Goal: Transaction & Acquisition: Purchase product/service

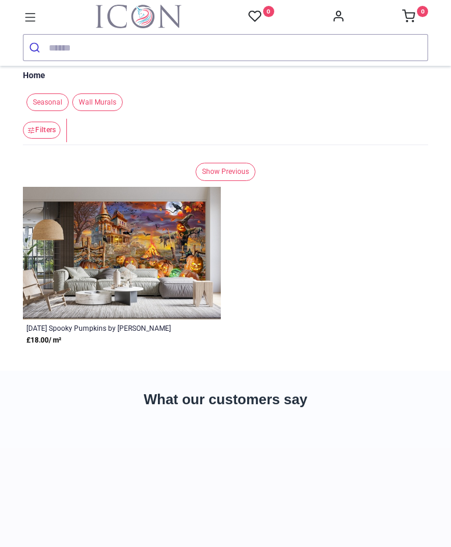
scroll to position [15, 0]
click at [147, 287] on img at bounding box center [122, 253] width 198 height 133
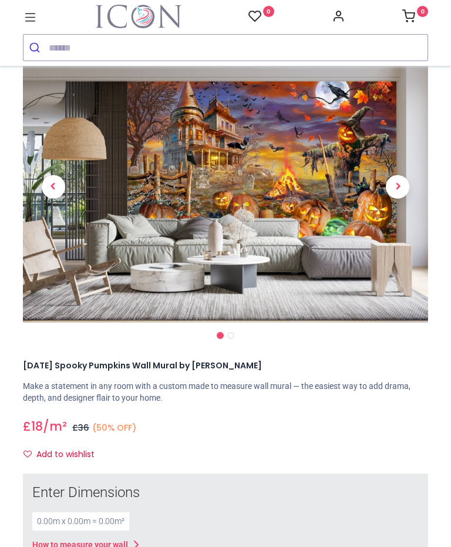
scroll to position [42, 0]
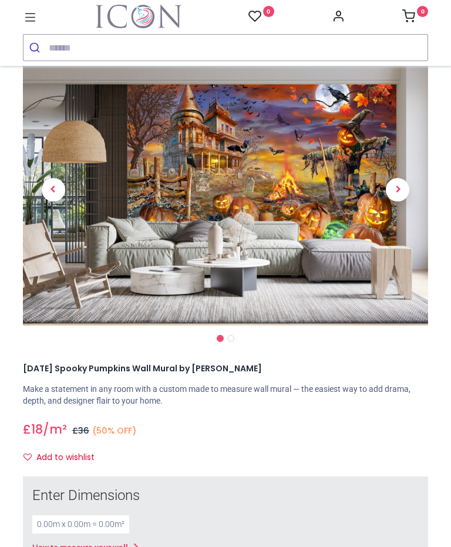
click at [401, 200] on span "Next" at bounding box center [398, 190] width 24 height 24
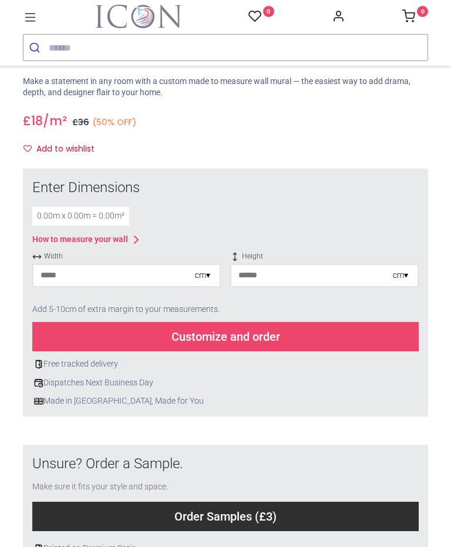
scroll to position [367, 0]
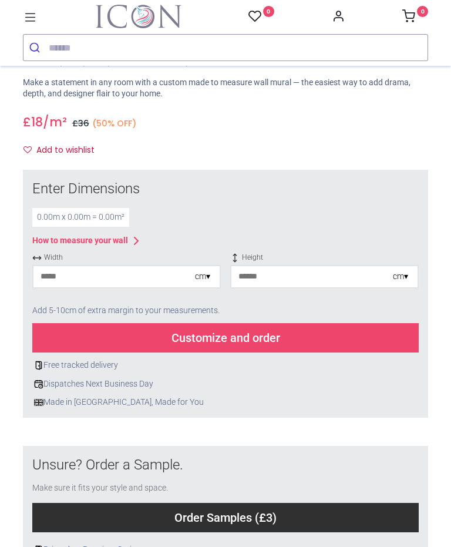
click at [195, 278] on div "cm ▾" at bounding box center [202, 277] width 15 height 12
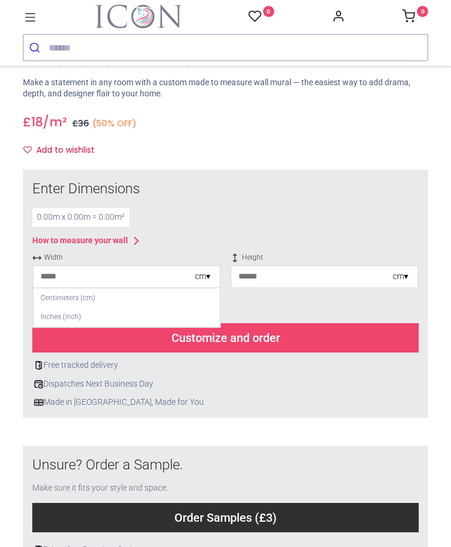
click at [203, 278] on div "cm ▾" at bounding box center [202, 277] width 15 height 12
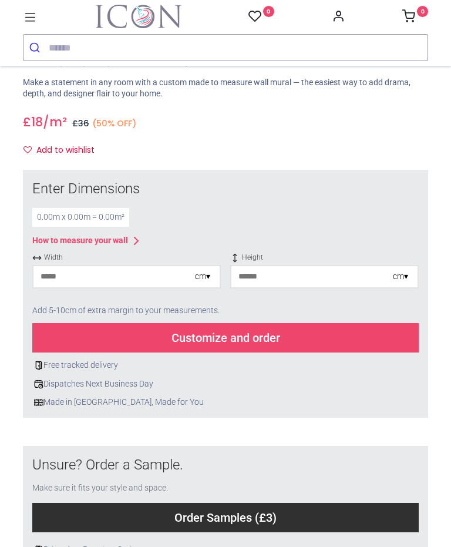
click at [398, 277] on div "cm ▾" at bounding box center [400, 277] width 15 height 12
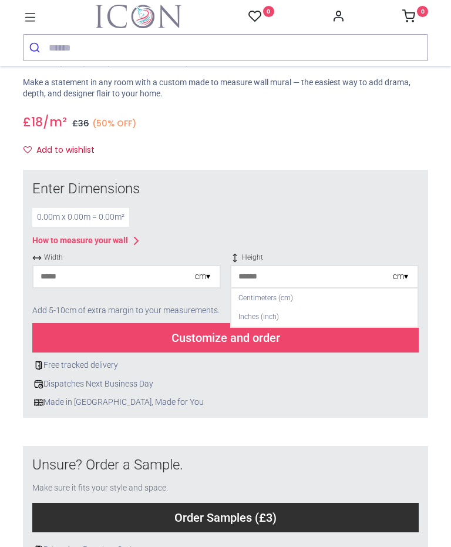
click at [276, 303] on div "Centimeters (cm)" at bounding box center [325, 298] width 186 height 19
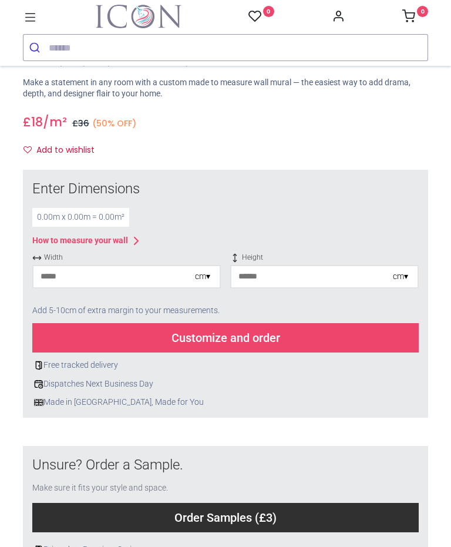
click at [296, 277] on input "number" at bounding box center [313, 276] width 162 height 21
type input "**"
click at [145, 281] on input "number" at bounding box center [114, 276] width 162 height 21
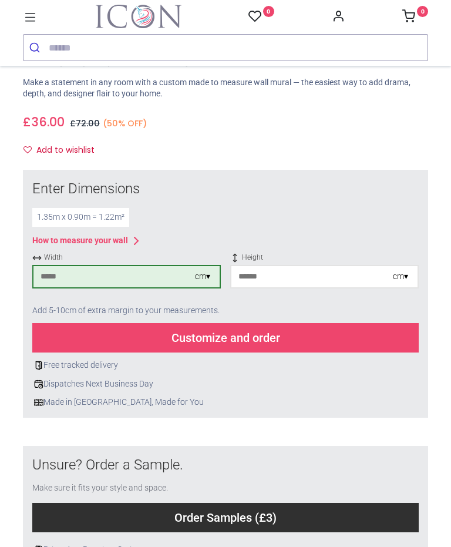
type input "***"
click at [236, 334] on div "Customize and order" at bounding box center [225, 337] width 387 height 29
click at [364, 273] on input "**" at bounding box center [313, 276] width 162 height 21
type input "*"
type input "***"
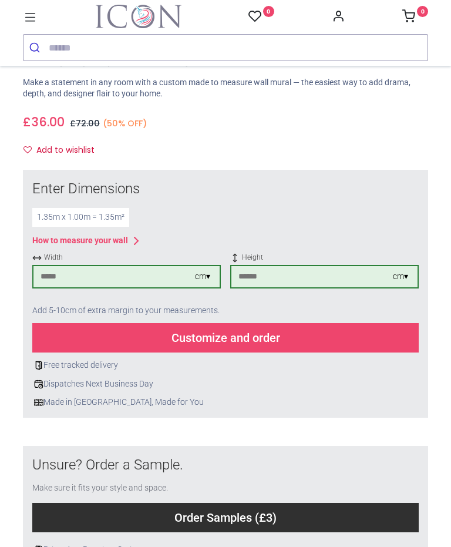
click at [241, 342] on div "Customize and order" at bounding box center [225, 337] width 387 height 29
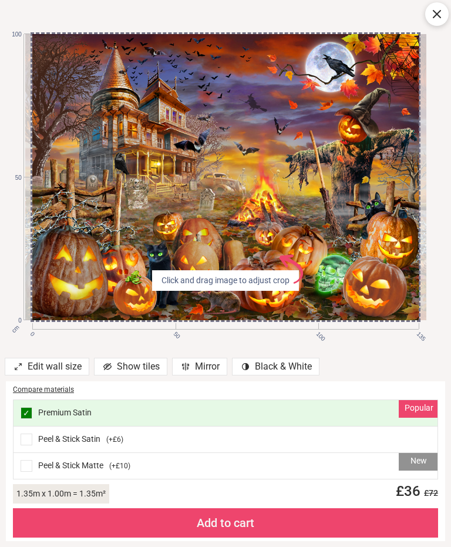
click at [297, 441] on div "Peel & Stick Satin ( +£6 )" at bounding box center [226, 440] width 424 height 26
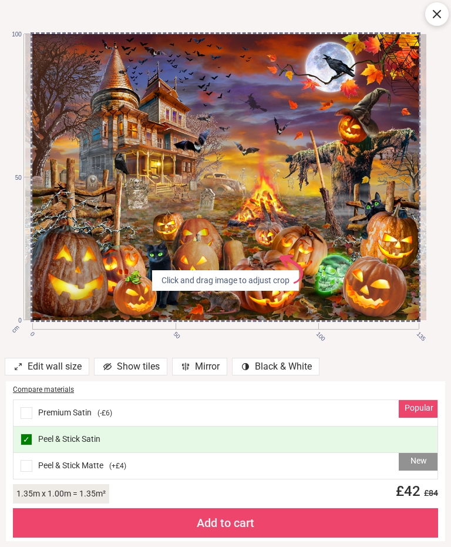
click at [306, 430] on div "✓ Peel & Stick Satin" at bounding box center [226, 440] width 424 height 26
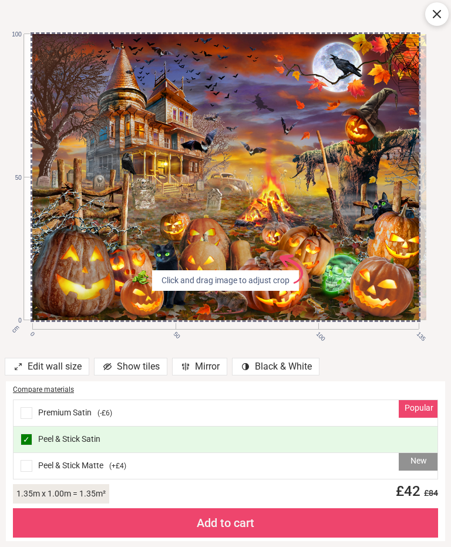
click at [310, 386] on div "Compare materials" at bounding box center [225, 390] width 425 height 10
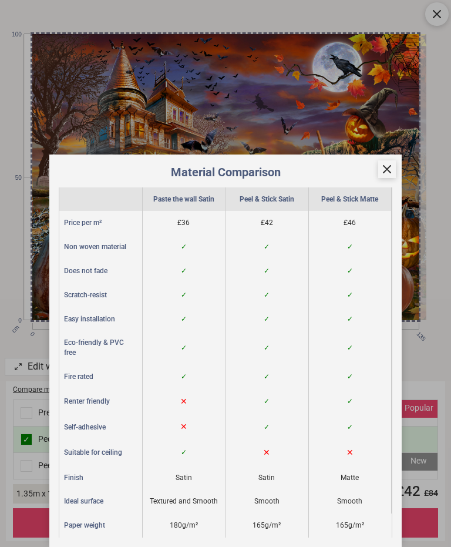
click at [390, 172] on icon at bounding box center [387, 169] width 14 height 14
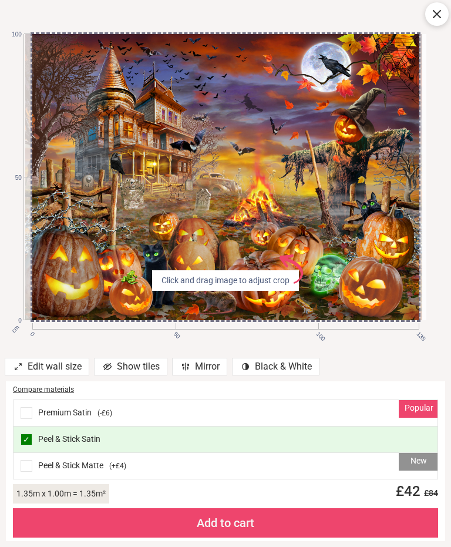
click at [315, 487] on div "1.35 m x 1.00 m = 1.35 m² £ 42 £ 84" at bounding box center [225, 496] width 425 height 24
click at [33, 420] on div "Popular Premium Satin ( -£6 )" at bounding box center [226, 413] width 424 height 26
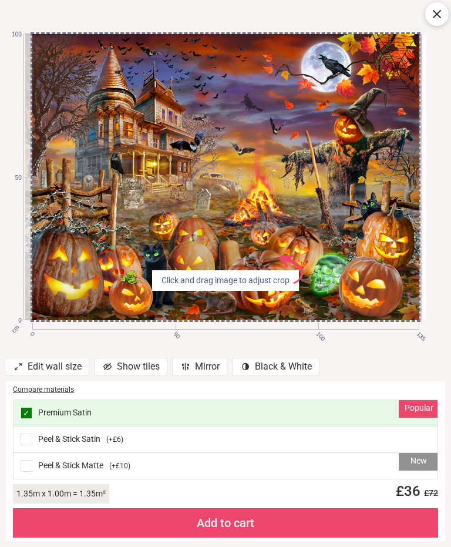
click at [334, 473] on div "New Peel & Stick Matte ( +£10 )" at bounding box center [226, 466] width 424 height 26
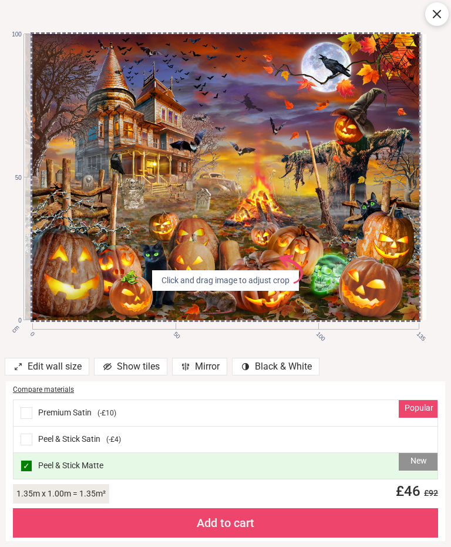
click at [347, 436] on div "Peel & Stick Satin ( -£4 )" at bounding box center [226, 440] width 424 height 26
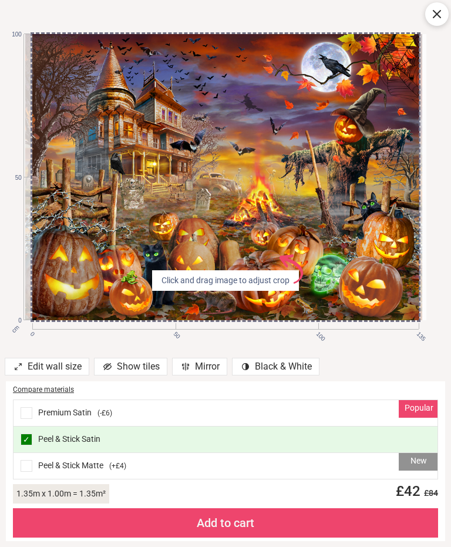
click at [341, 432] on div "✓ Peel & Stick Satin" at bounding box center [226, 440] width 424 height 26
click at [236, 530] on div "Add to cart" at bounding box center [225, 522] width 425 height 29
click at [243, 533] on div "Add to cart" at bounding box center [225, 522] width 425 height 29
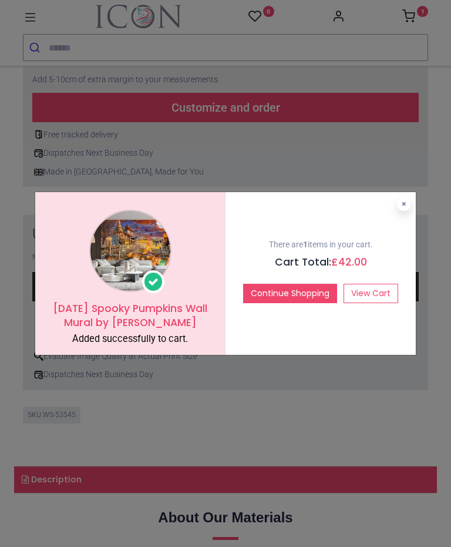
click at [313, 295] on button "Continue Shopping" at bounding box center [290, 294] width 94 height 20
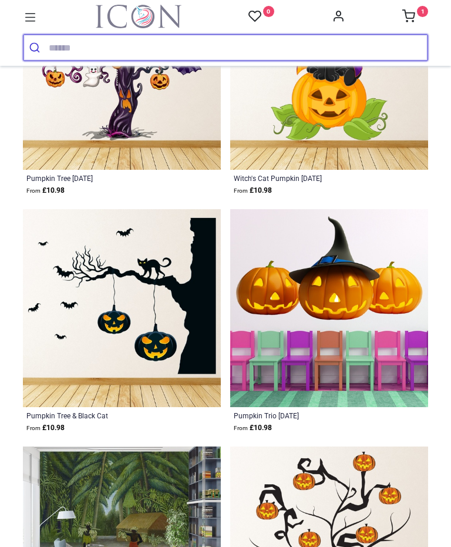
scroll to position [193, 0]
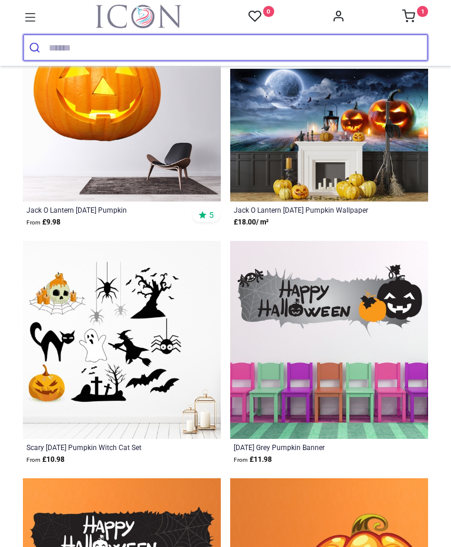
scroll to position [1531, 0]
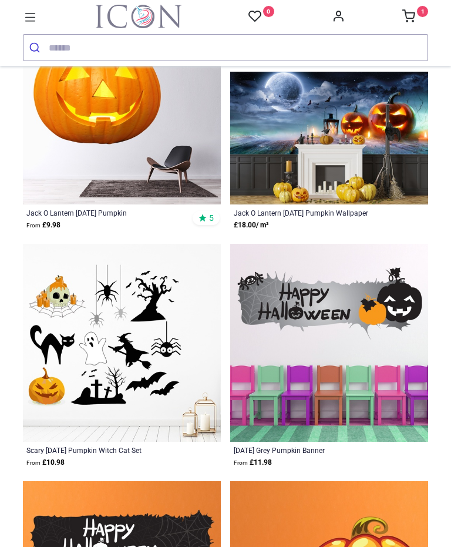
click at [356, 212] on div "Jack O Lantern Halloween Pumpkin Wallpaper" at bounding box center [310, 212] width 153 height 9
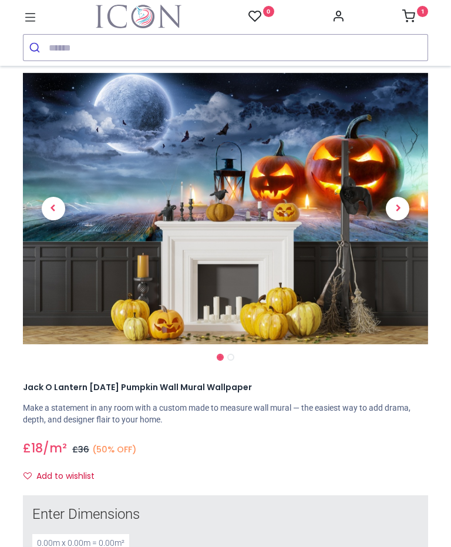
scroll to position [21, 0]
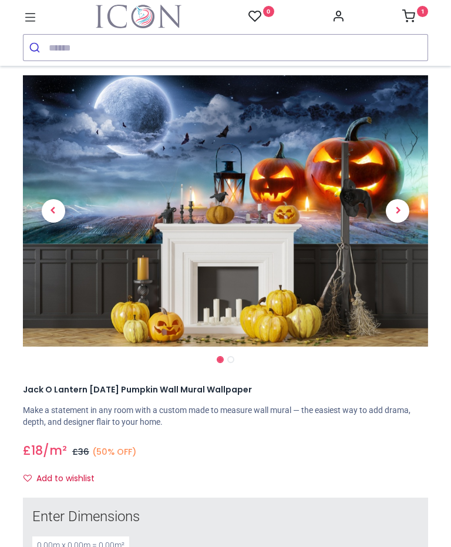
click at [401, 220] on span "Next" at bounding box center [398, 211] width 24 height 24
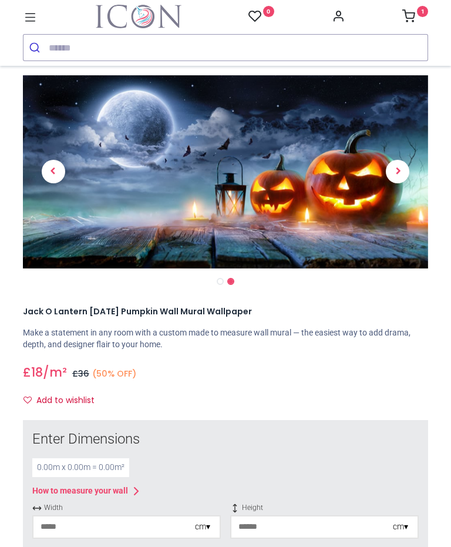
click at [400, 176] on span "Next" at bounding box center [398, 172] width 24 height 24
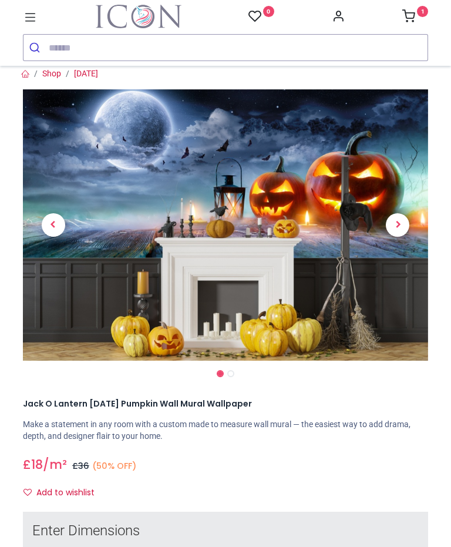
scroll to position [6, 0]
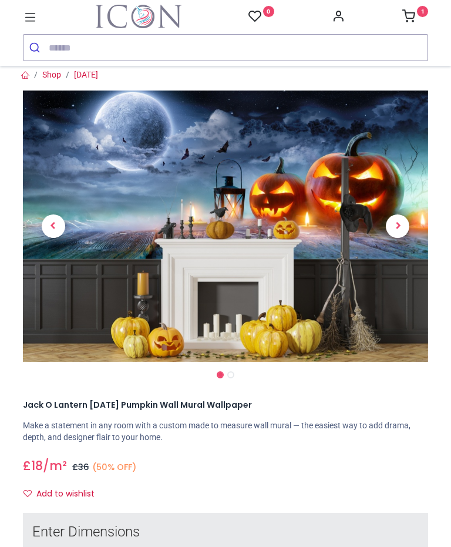
click at [402, 234] on span "Next" at bounding box center [398, 226] width 24 height 24
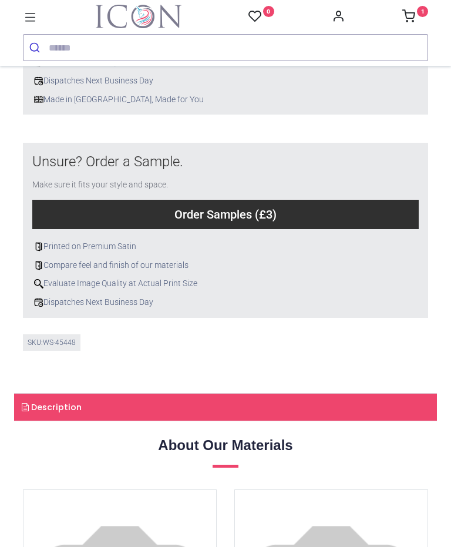
scroll to position [571, 0]
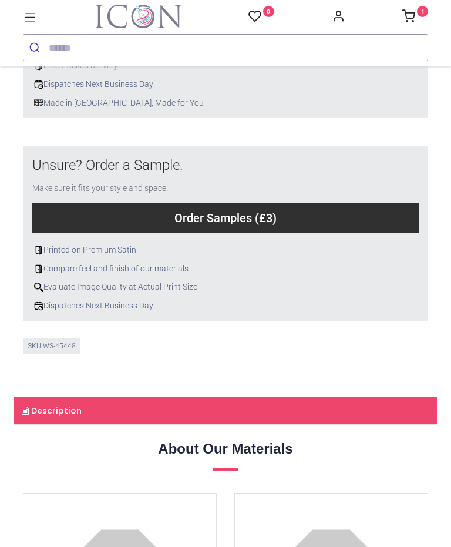
click at [422, 17] on sup "1" at bounding box center [422, 11] width 11 height 11
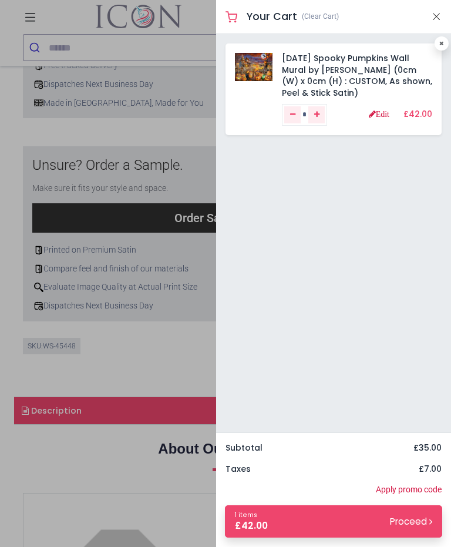
click at [336, 79] on link "Halloween Spooky Pumpkins Wall Mural by Adrian Chesterman (0cm (W) x 0cm (H) : …" at bounding box center [357, 75] width 150 height 46
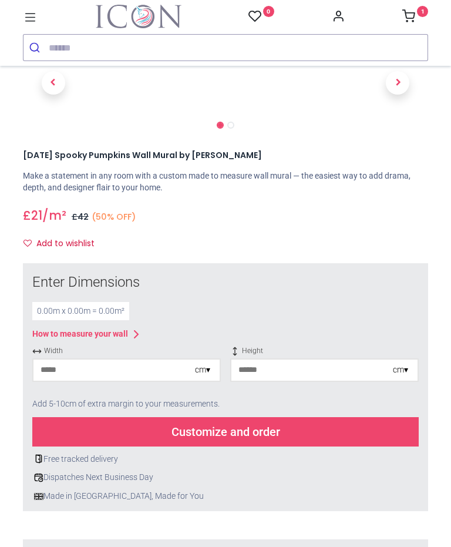
scroll to position [42, 0]
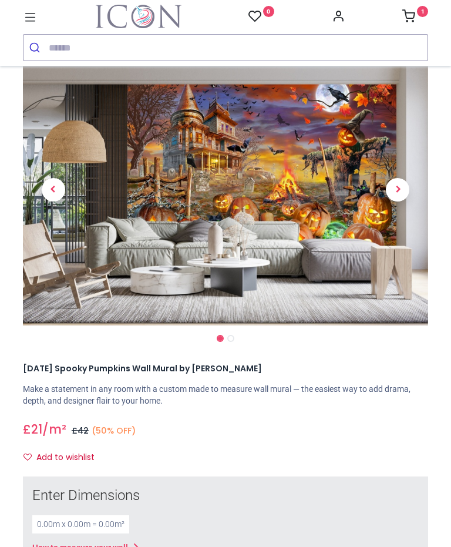
click at [364, 201] on img at bounding box center [225, 189] width 405 height 271
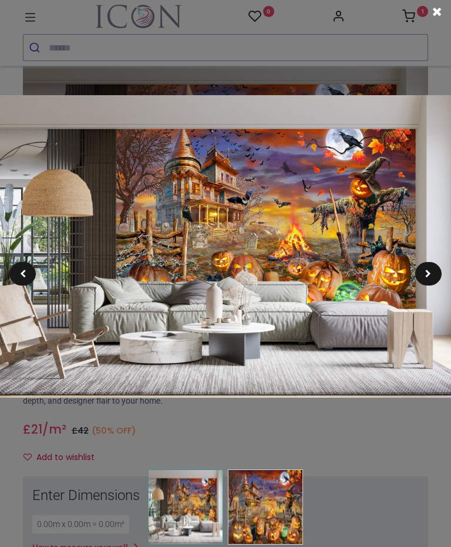
click at [431, 275] on span at bounding box center [428, 274] width 6 height 8
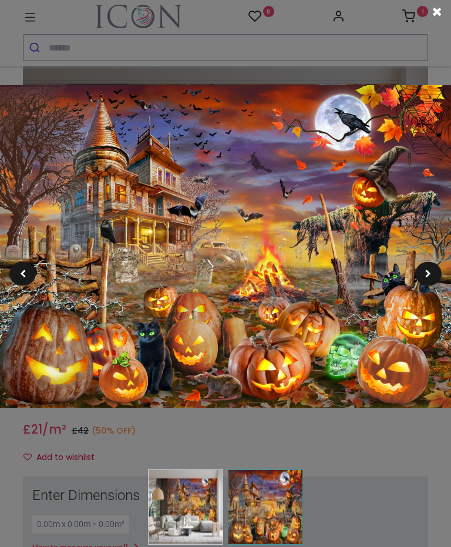
click at [375, 407] on img at bounding box center [225, 246] width 451 height 322
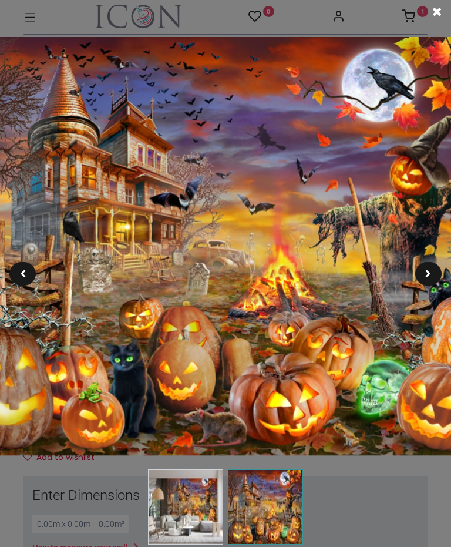
click at [446, 10] on div at bounding box center [437, 12] width 28 height 24
click at [441, 11] on span at bounding box center [436, 12] width 9 height 12
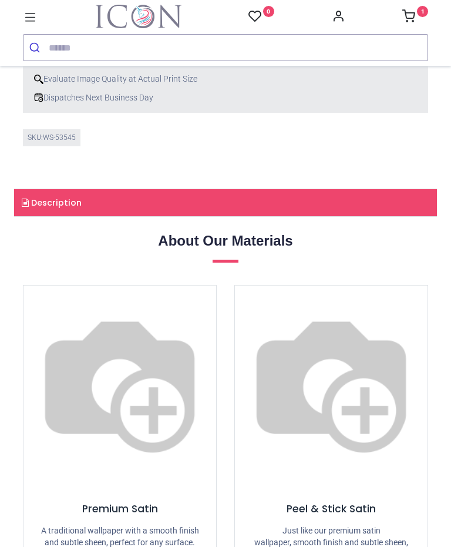
scroll to position [858, 0]
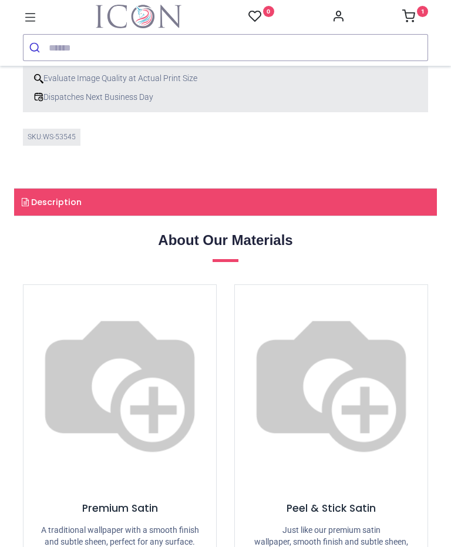
click at [326, 203] on link "Description" at bounding box center [225, 202] width 423 height 27
click at [91, 200] on link "Description" at bounding box center [225, 202] width 423 height 27
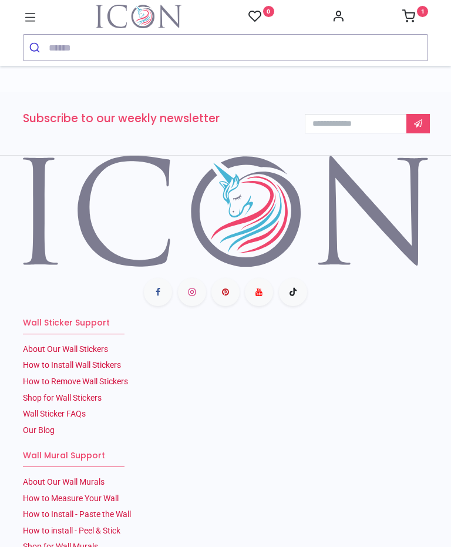
scroll to position [2989, 0]
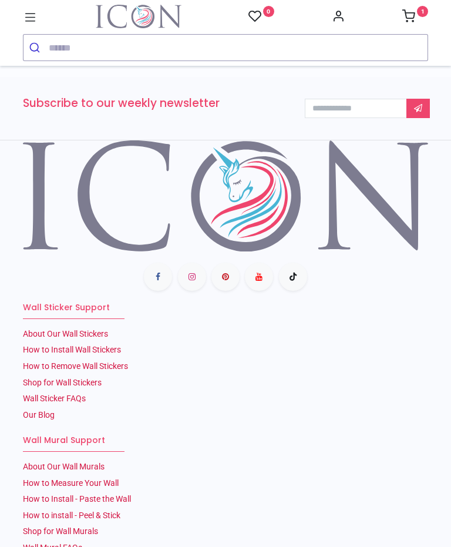
click at [88, 378] on link "Shop for Wall Stickers" at bounding box center [62, 382] width 79 height 9
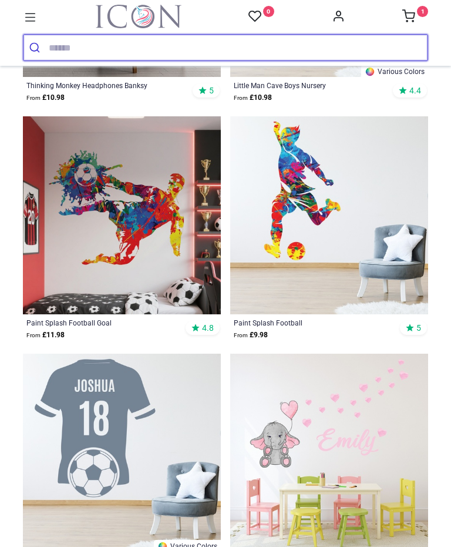
scroll to position [2271, 0]
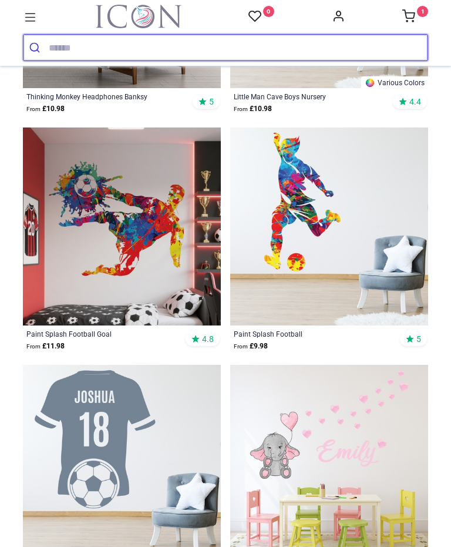
click at [103, 50] on input "search" at bounding box center [238, 48] width 379 height 26
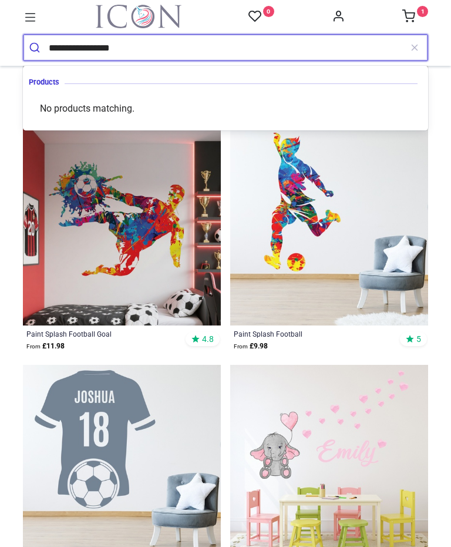
type input "**********"
click at [36, 48] on button "submit" at bounding box center [36, 48] width 25 height 26
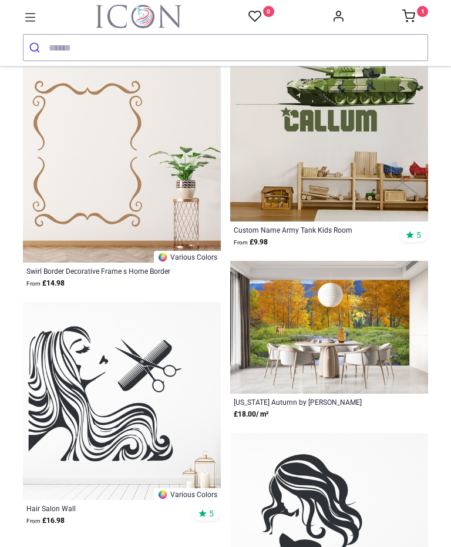
scroll to position [5963, 0]
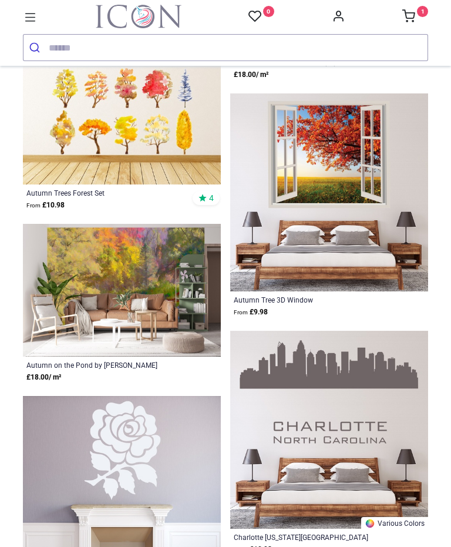
scroll to position [8885, 0]
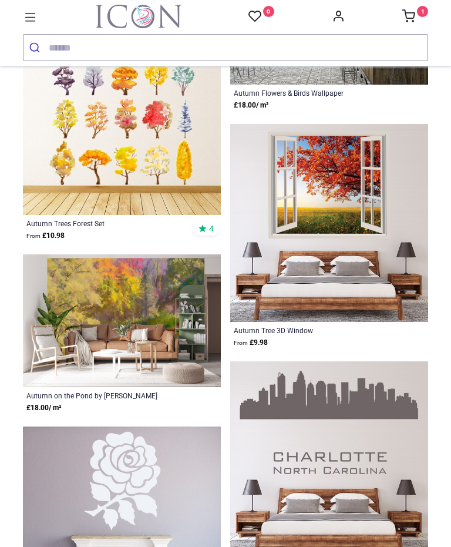
scroll to position [8855, 0]
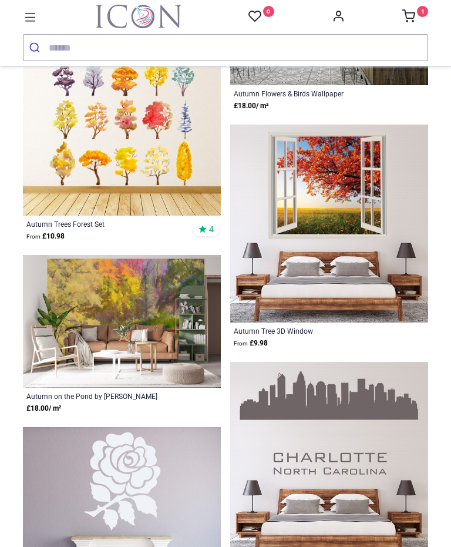
click at [300, 336] on div "Autumn Tree 3D Window" at bounding box center [310, 330] width 153 height 9
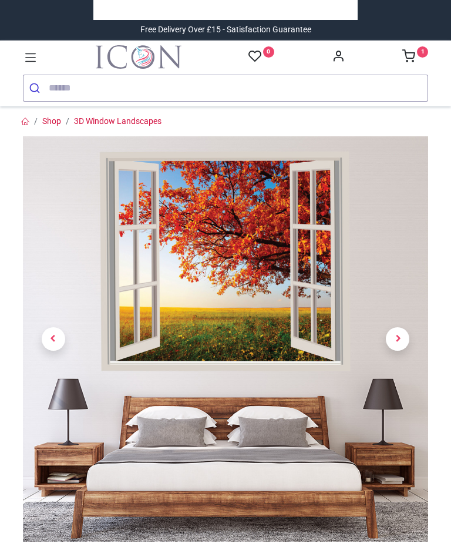
click at [403, 316] on link at bounding box center [398, 339] width 61 height 284
click at [398, 341] on span "Next" at bounding box center [398, 339] width 24 height 24
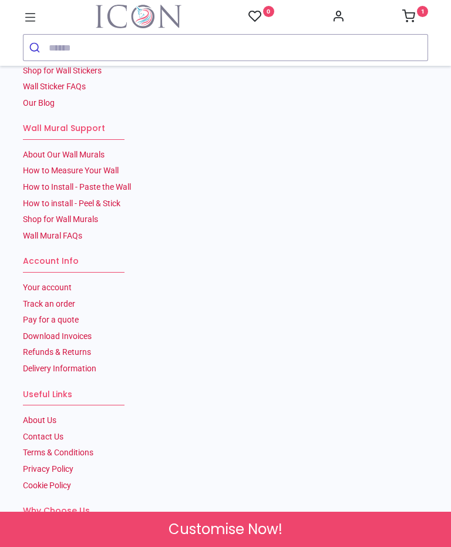
scroll to position [2377, 0]
click at [106, 176] on link "How to Measure Your Wall" at bounding box center [71, 170] width 96 height 9
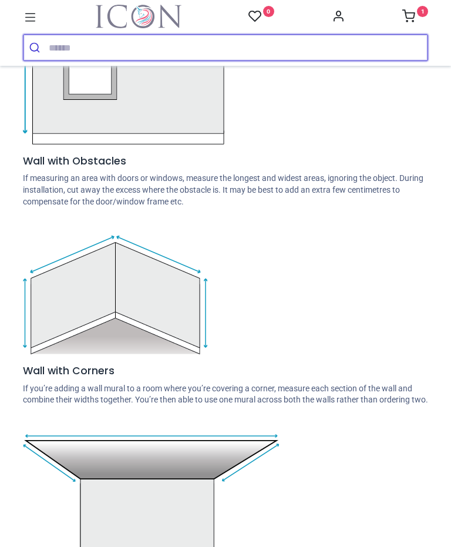
scroll to position [881, 0]
click at [103, 48] on input "search" at bounding box center [238, 48] width 379 height 26
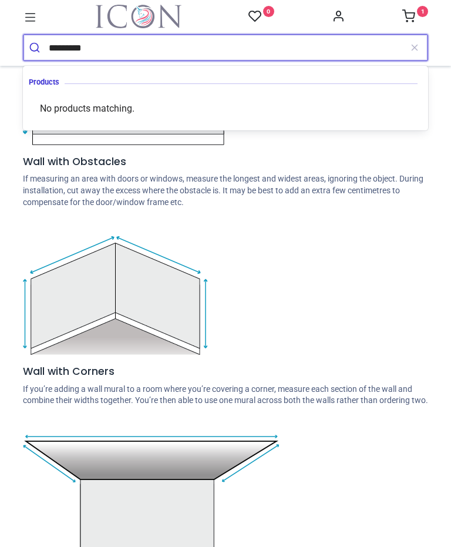
type input "*********"
click at [36, 48] on button "submit" at bounding box center [36, 48] width 25 height 26
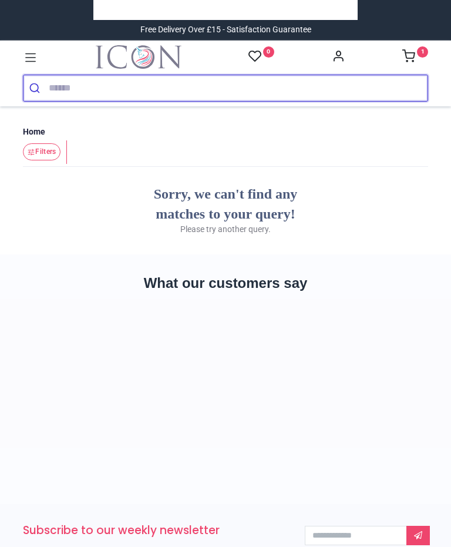
click at [102, 90] on input "search" at bounding box center [238, 88] width 379 height 26
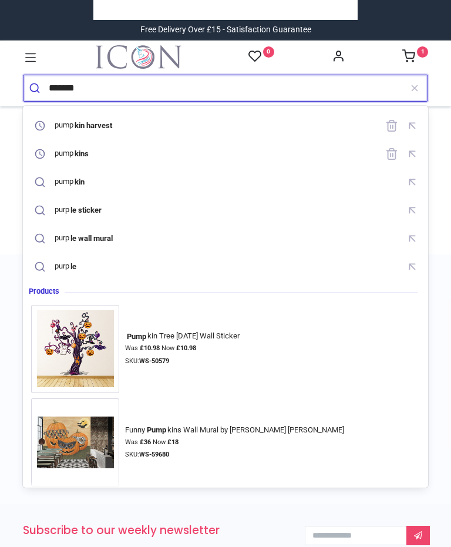
type input "*******"
click at [36, 88] on button "submit" at bounding box center [36, 88] width 25 height 26
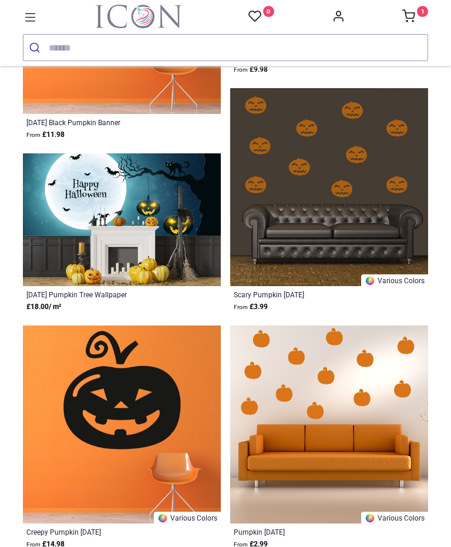
scroll to position [2336, 0]
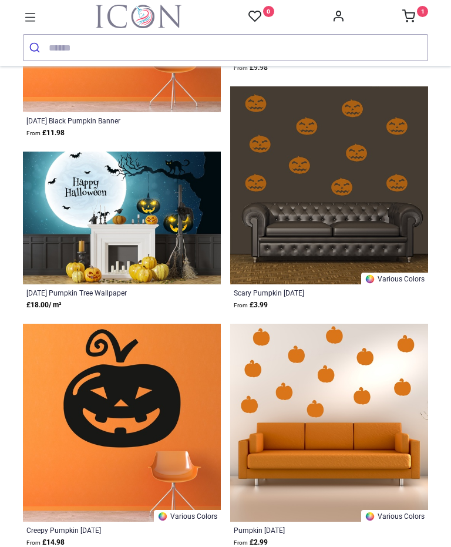
click at [132, 289] on div "Halloween Pumpkin Tree Wallpaper" at bounding box center [102, 292] width 153 height 9
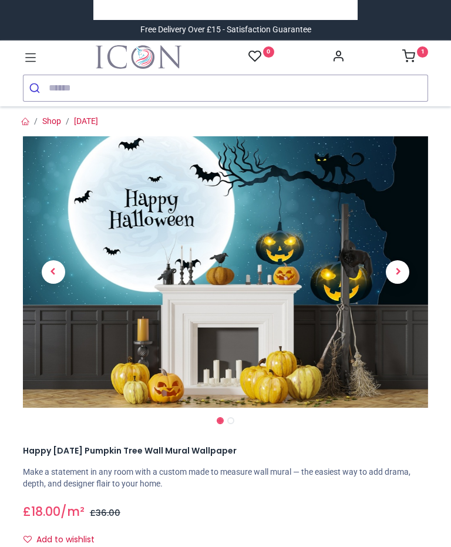
click at [394, 233] on link at bounding box center [398, 272] width 61 height 190
click at [405, 279] on span "Next" at bounding box center [398, 272] width 24 height 24
click at [401, 275] on span "Next" at bounding box center [398, 272] width 24 height 24
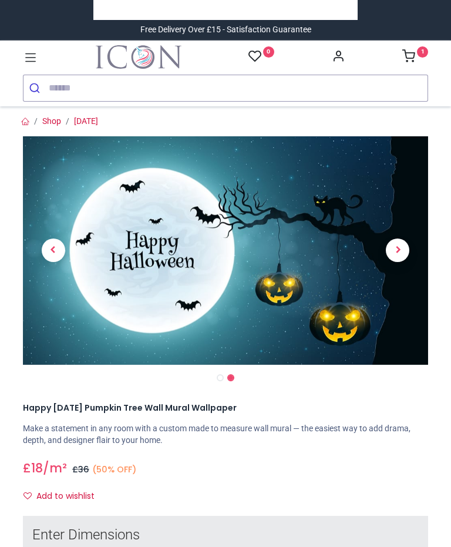
click at [398, 262] on link at bounding box center [398, 250] width 61 height 160
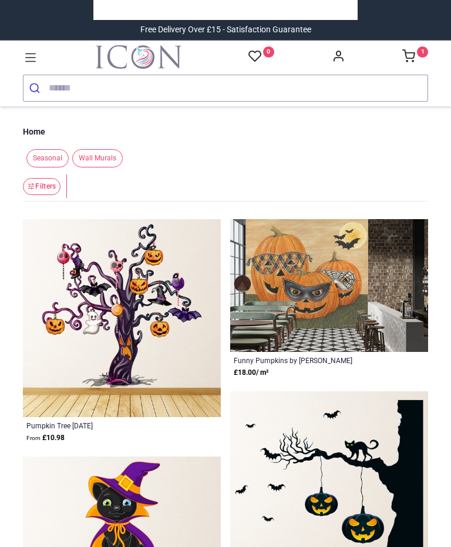
click at [421, 57] on sup "1" at bounding box center [422, 51] width 11 height 11
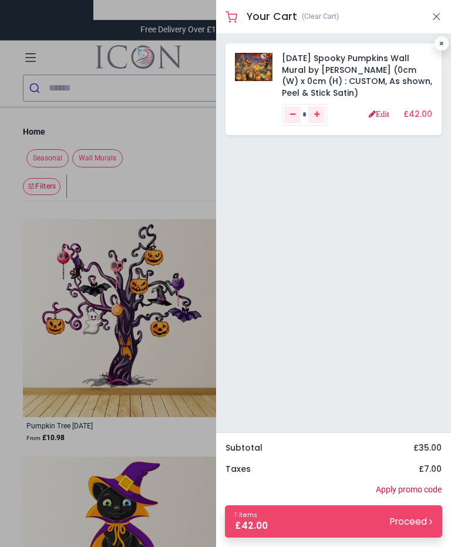
click at [367, 77] on link "[DATE] Spooky Pumpkins Wall Mural by [PERSON_NAME] (0cm (W) x 0cm (H) : CUSTOM,…" at bounding box center [357, 75] width 150 height 46
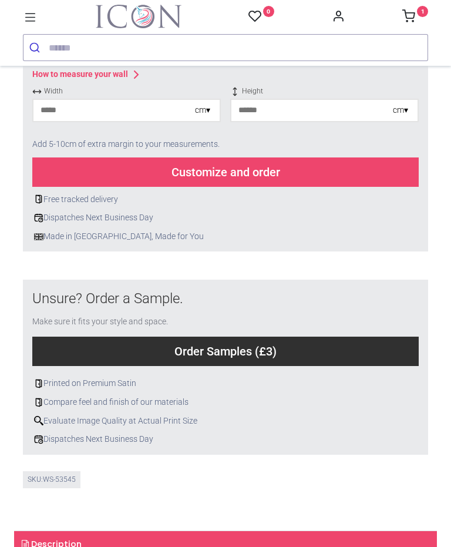
scroll to position [302, 0]
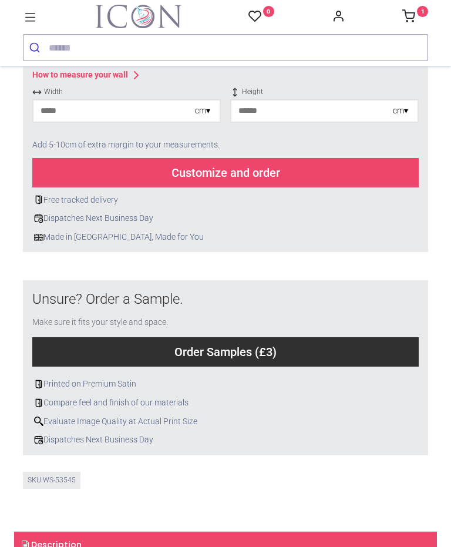
click at [172, 122] on input "number" at bounding box center [114, 110] width 162 height 21
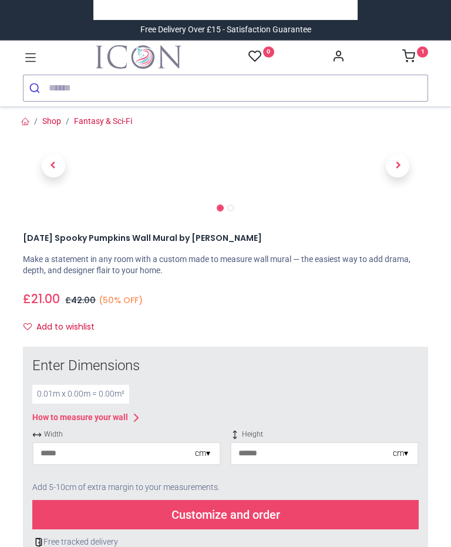
scroll to position [0, 0]
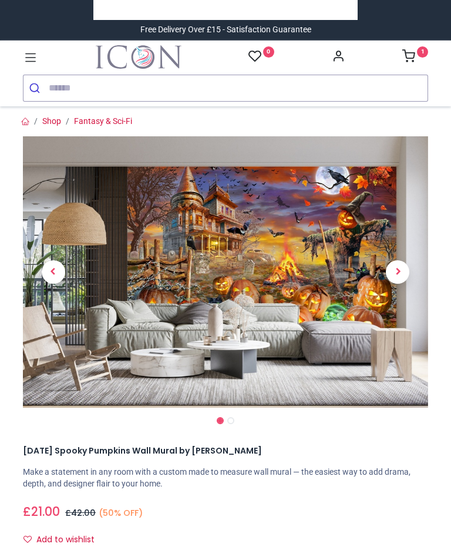
type input "*"
click at [422, 62] on link "1" at bounding box center [416, 57] width 26 height 9
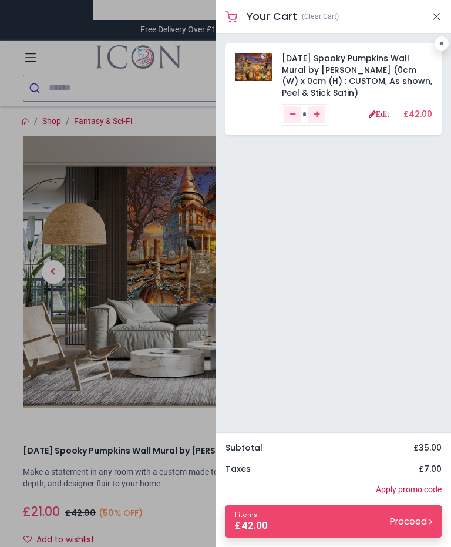
click at [442, 49] on link at bounding box center [442, 43] width 14 height 14
type input "*"
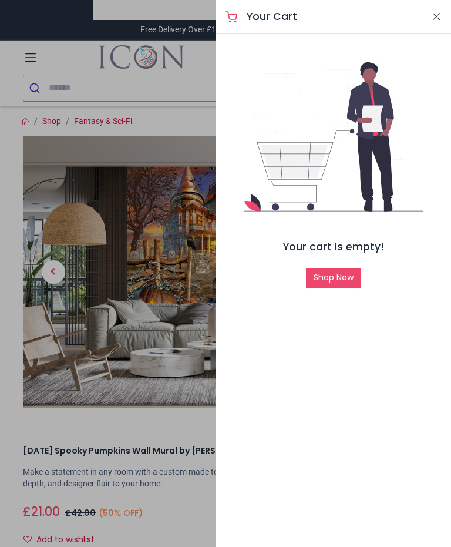
click at [435, 16] on button "Close" at bounding box center [436, 16] width 11 height 15
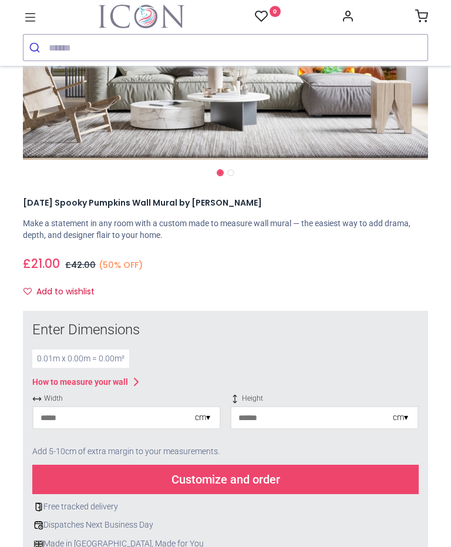
scroll to position [263, 0]
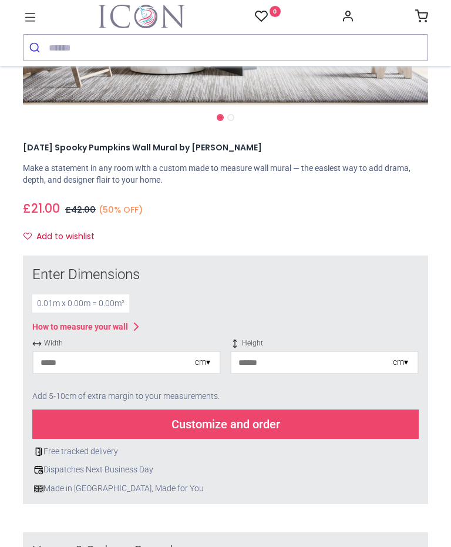
click at [158, 364] on input "*" at bounding box center [114, 362] width 162 height 21
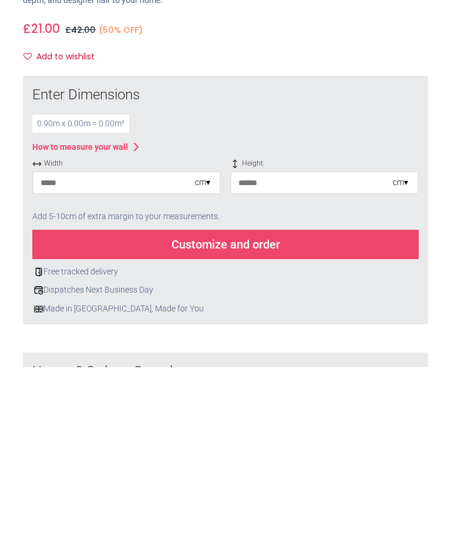
type input "**"
click at [292, 352] on input "number" at bounding box center [313, 362] width 162 height 21
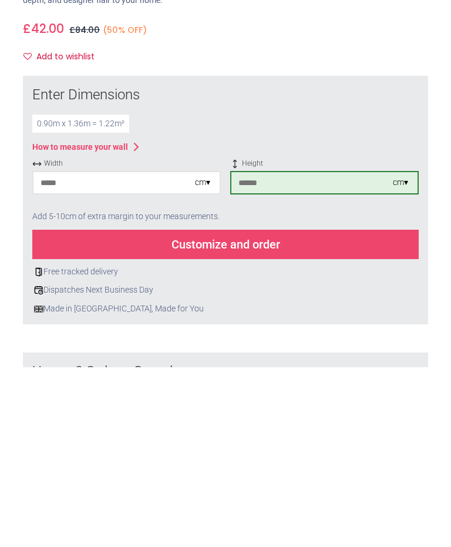
type input "***"
click at [257, 410] on div "Customize and order" at bounding box center [225, 424] width 387 height 29
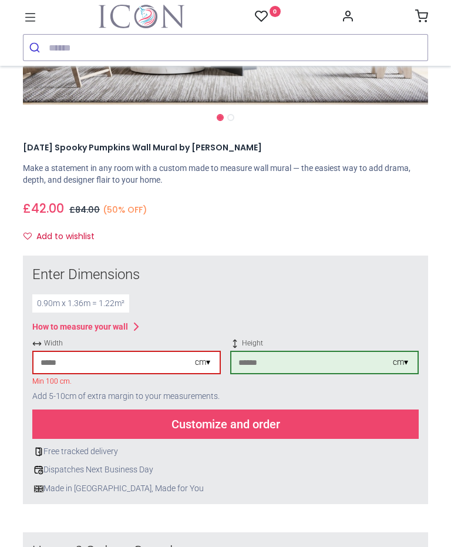
click at [155, 360] on input "**" at bounding box center [114, 362] width 162 height 21
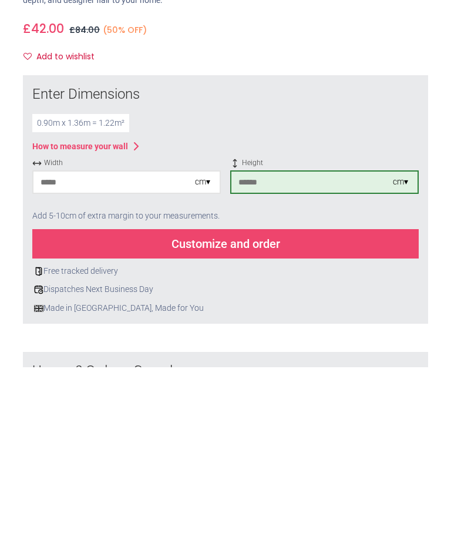
type input "*"
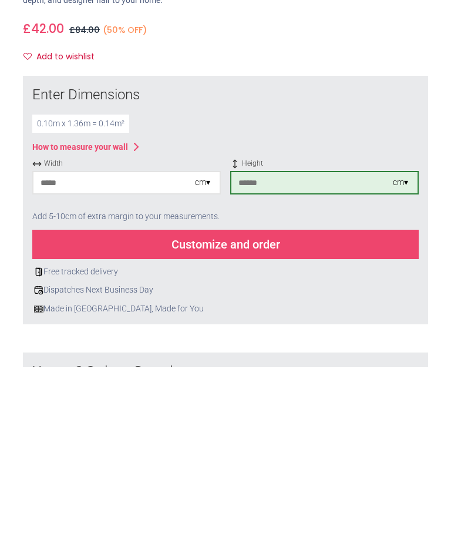
type input "***"
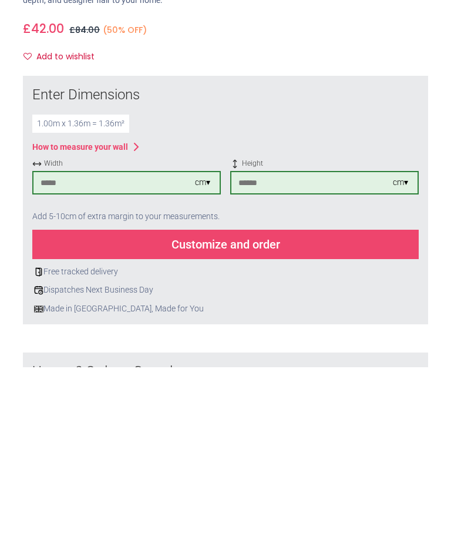
click at [268, 410] on div "Customize and order" at bounding box center [225, 424] width 387 height 29
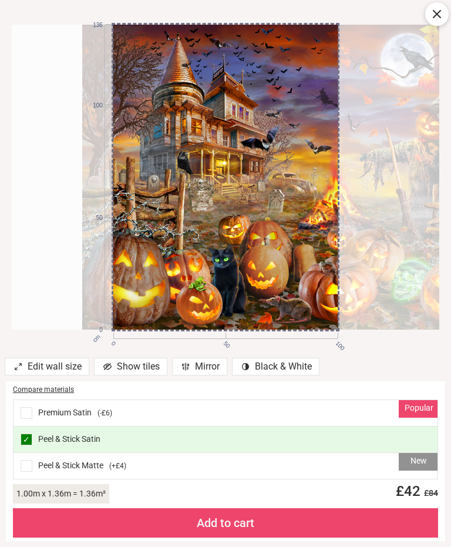
click at [338, 297] on div at bounding box center [296, 178] width 428 height 306
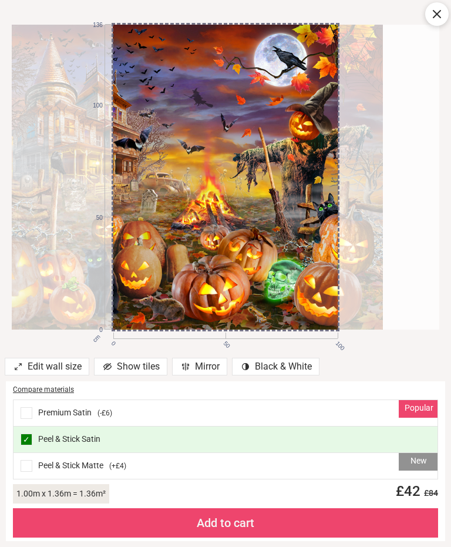
click at [391, 307] on article at bounding box center [226, 178] width 428 height 306
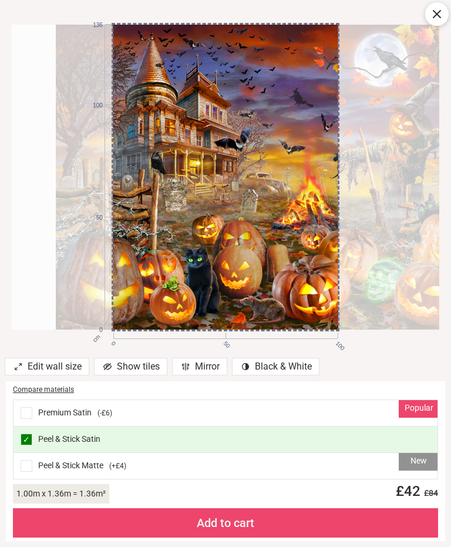
click at [338, 331] on div "cm 0 50 100 0 50 100 136" at bounding box center [225, 177] width 451 height 354
click at [271, 423] on div "Popular Premium Satin ( -£6 )" at bounding box center [226, 413] width 424 height 26
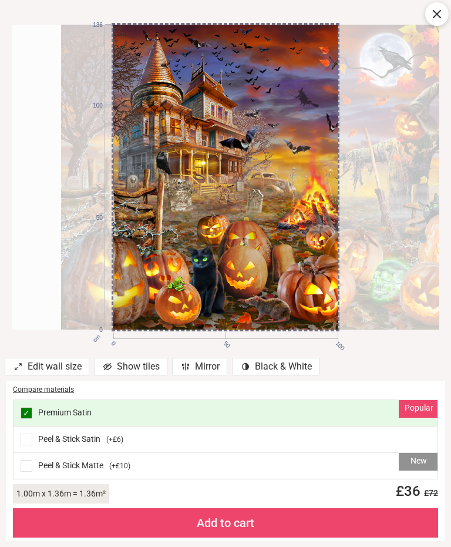
click at [312, 313] on div at bounding box center [275, 178] width 428 height 306
click at [297, 311] on div at bounding box center [275, 178] width 428 height 306
click at [236, 290] on div at bounding box center [275, 178] width 428 height 306
click at [54, 374] on div "Edit wall size" at bounding box center [47, 367] width 85 height 18
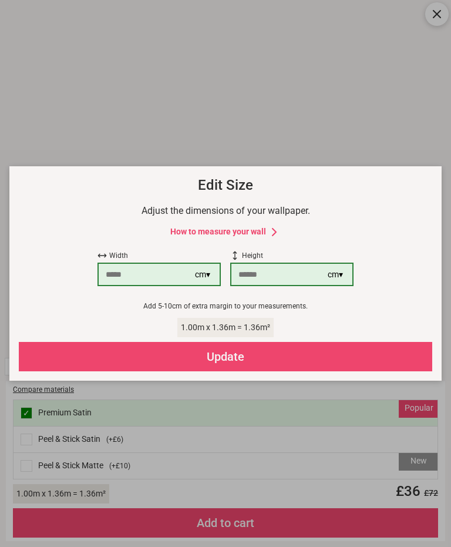
click at [240, 361] on div "Update" at bounding box center [226, 356] width 414 height 29
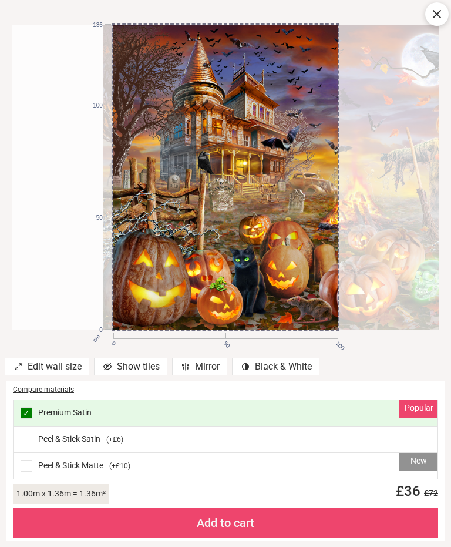
click at [397, 197] on div at bounding box center [317, 178] width 428 height 306
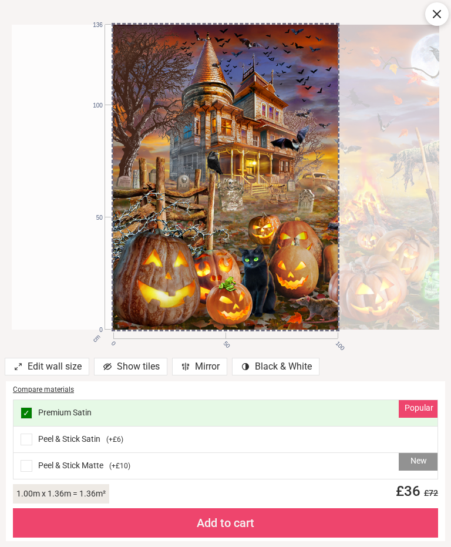
click at [367, 242] on div at bounding box center [326, 178] width 428 height 306
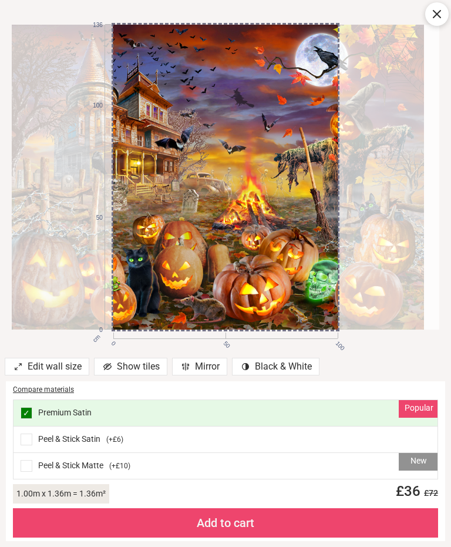
click at [321, 410] on div "Popular ✓ Premium Satin" at bounding box center [226, 413] width 424 height 26
click at [307, 446] on div "Peel & Stick Satin ( +£6 )" at bounding box center [226, 440] width 424 height 26
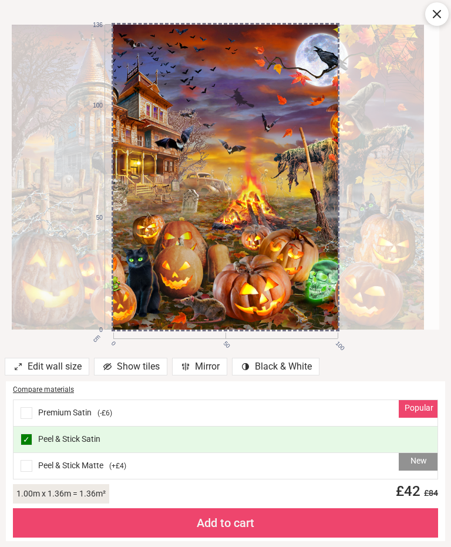
click at [59, 370] on div "Edit wall size" at bounding box center [47, 367] width 85 height 18
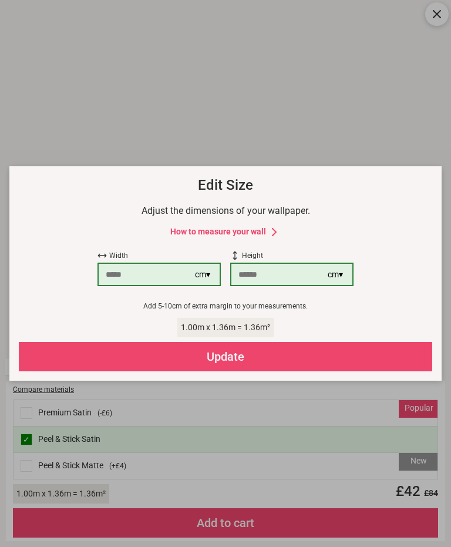
click at [328, 276] on input "***" at bounding box center [280, 274] width 96 height 21
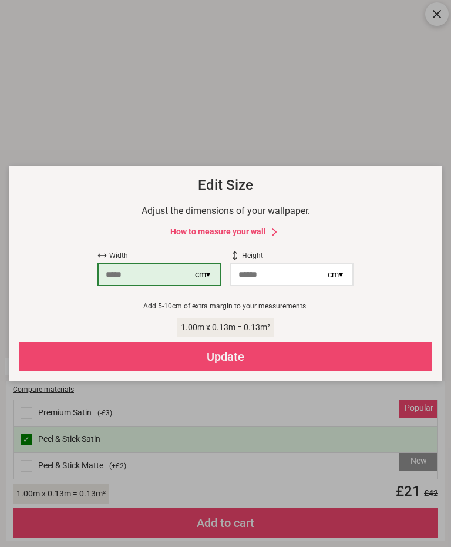
type input "*"
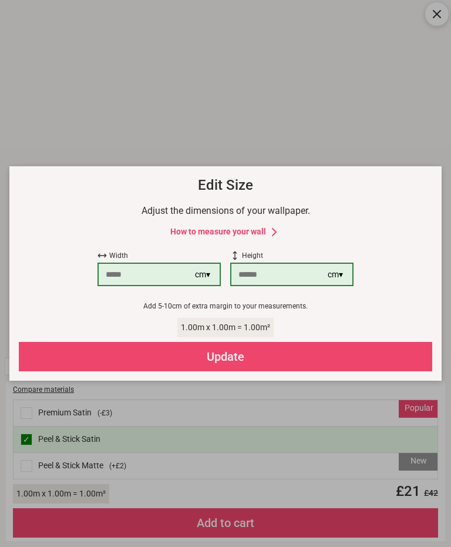
type input "***"
click at [138, 277] on input "***" at bounding box center [147, 274] width 96 height 21
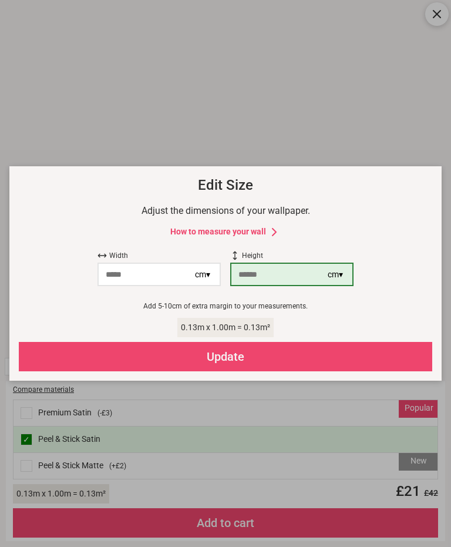
type input "***"
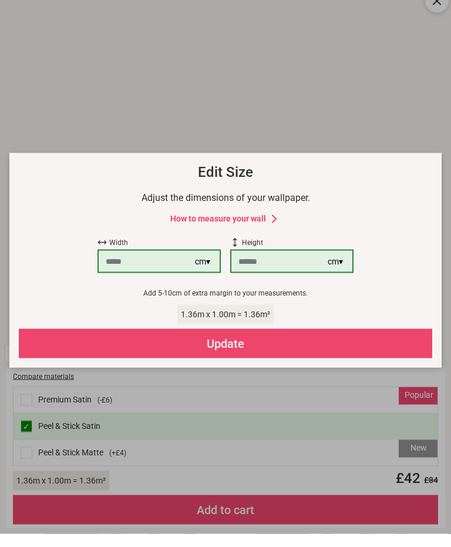
click at [237, 350] on div "Update" at bounding box center [226, 356] width 414 height 29
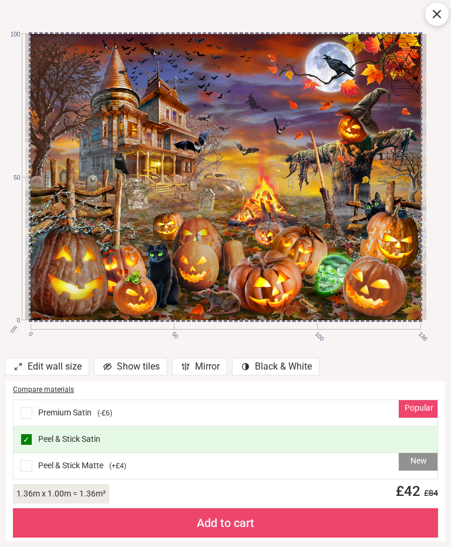
click at [317, 435] on div "✓ Peel & Stick Satin" at bounding box center [226, 440] width 424 height 26
click at [92, 415] on div "Popular Premium Satin ( -£6 )" at bounding box center [226, 413] width 424 height 26
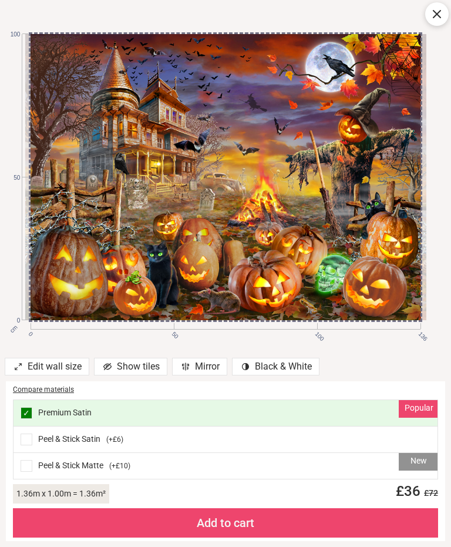
click at [237, 531] on div "Add to cart" at bounding box center [225, 522] width 425 height 29
click at [228, 524] on div "Add to cart" at bounding box center [225, 522] width 425 height 29
click at [238, 529] on div "Add to cart" at bounding box center [225, 522] width 425 height 29
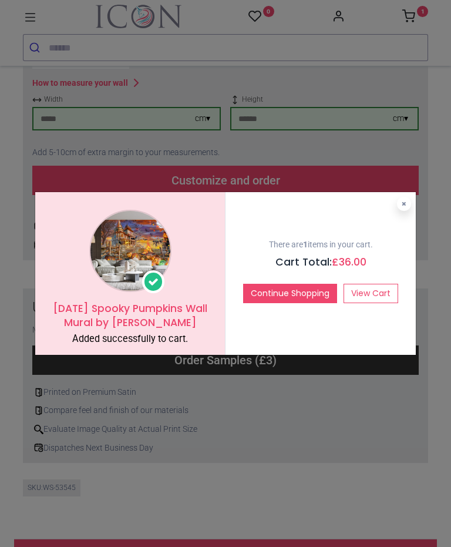
click at [312, 438] on div "Halloween Spooky Pumpkins Wall Mural by Adrian Chesterman Added successfully to…" at bounding box center [225, 273] width 451 height 547
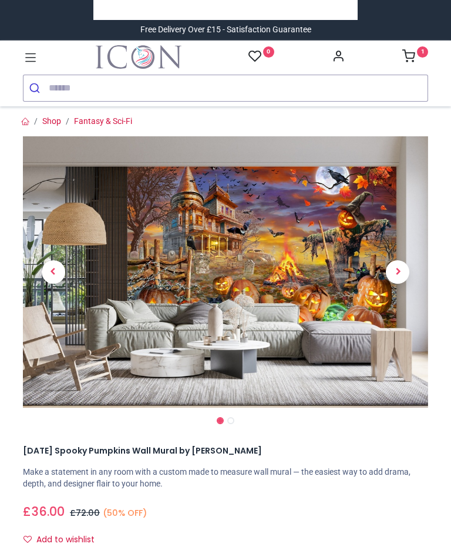
click at [422, 59] on link "1" at bounding box center [416, 57] width 26 height 9
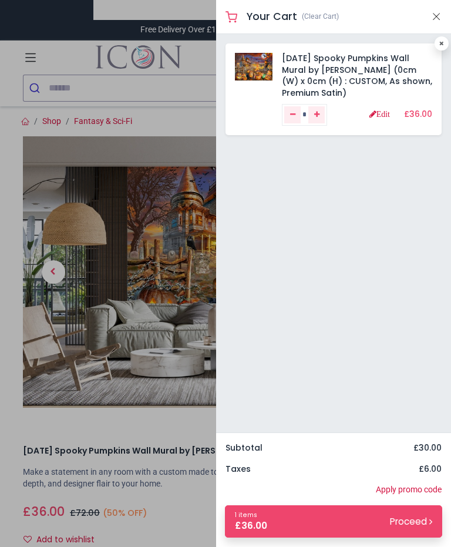
click at [444, 43] on link at bounding box center [442, 43] width 14 height 14
type input "*"
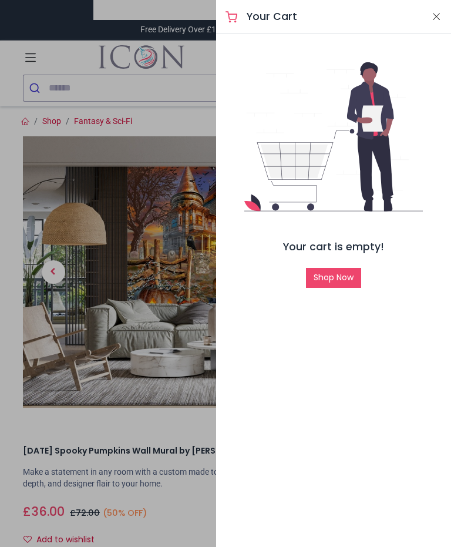
click at [441, 18] on button "Close" at bounding box center [436, 16] width 11 height 15
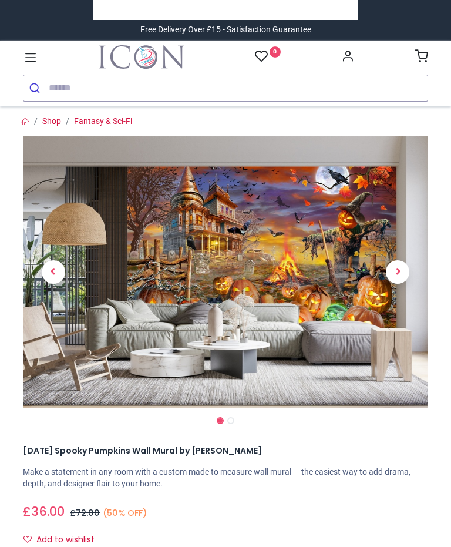
click at [428, 58] on icon at bounding box center [421, 55] width 13 height 13
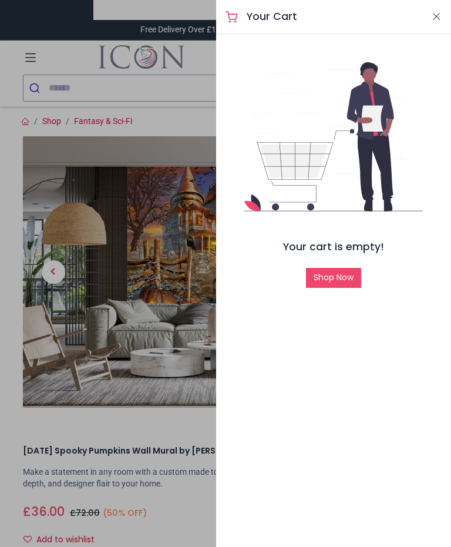
click at [433, 22] on button "Close" at bounding box center [436, 16] width 11 height 15
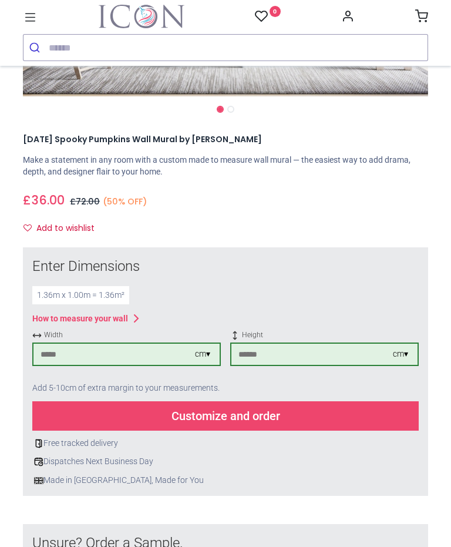
scroll to position [270, 0]
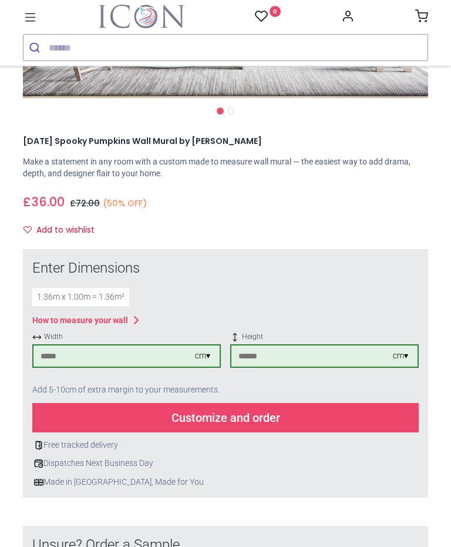
click at [225, 419] on div "Customize and order" at bounding box center [225, 417] width 387 height 29
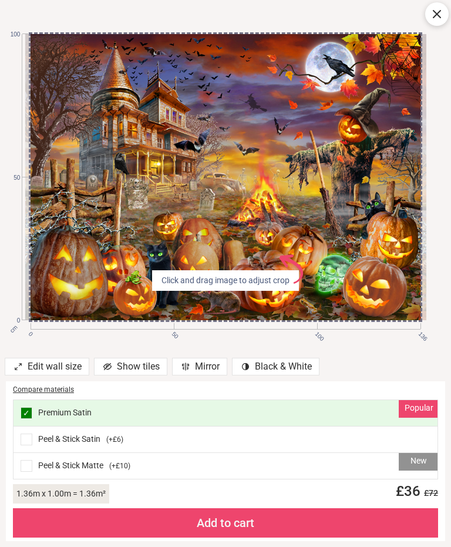
click at [397, 417] on div "Popular ✓ Premium Satin" at bounding box center [226, 413] width 424 height 26
click at [246, 529] on div "Add to cart" at bounding box center [225, 522] width 425 height 29
click at [238, 531] on div "Add to cart" at bounding box center [225, 522] width 425 height 29
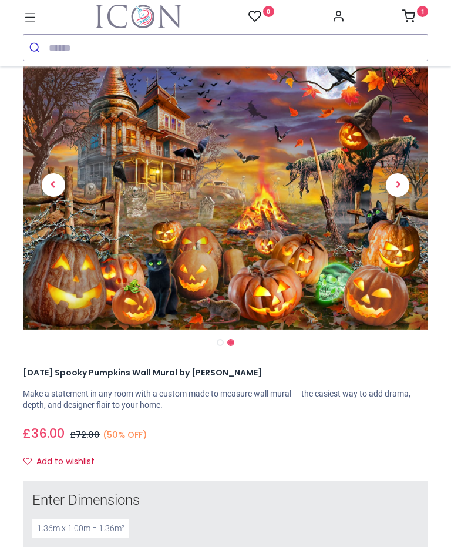
scroll to position [61, 0]
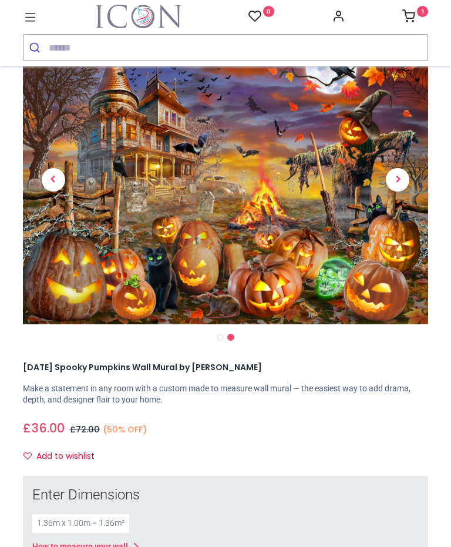
click at [426, 9] on sup "1" at bounding box center [422, 11] width 11 height 11
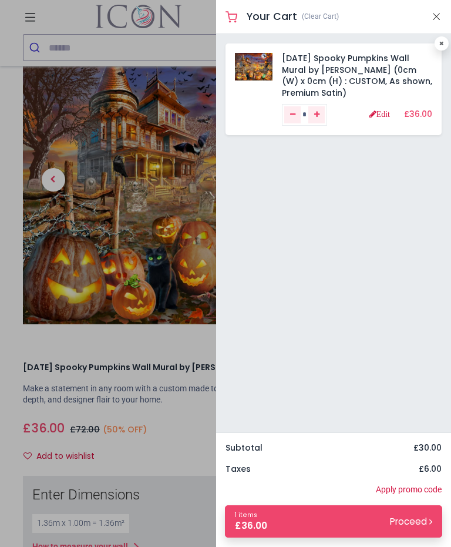
click at [402, 528] on link "1 items £ 36.00 Proceed" at bounding box center [333, 521] width 217 height 32
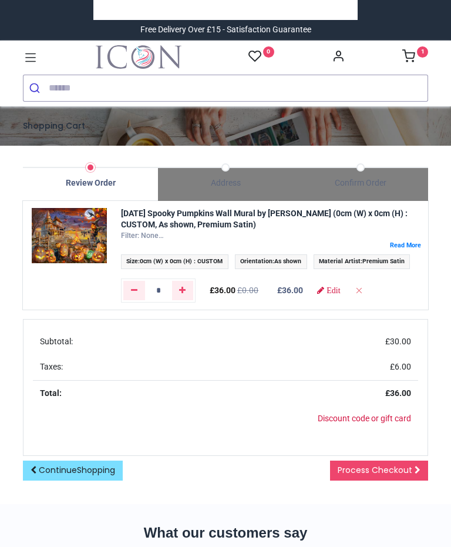
click at [225, 174] on div "Address" at bounding box center [225, 184] width 135 height 34
click at [414, 241] on label at bounding box center [271, 245] width 300 height 9
click at [410, 241] on div "Filter: None Width: Width: 136 Height: Height: 100 Focal Center X: focal_center…" at bounding box center [271, 236] width 300 height 10
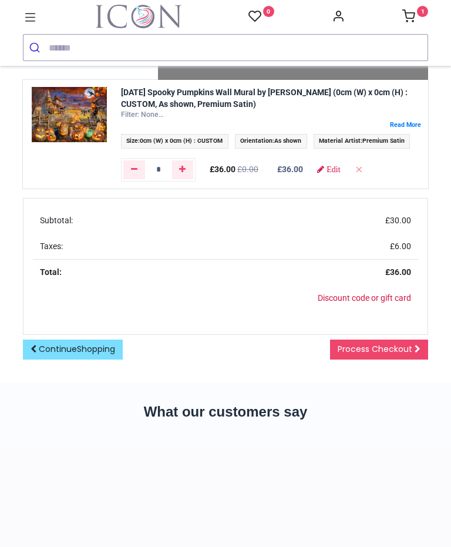
scroll to position [75, 0]
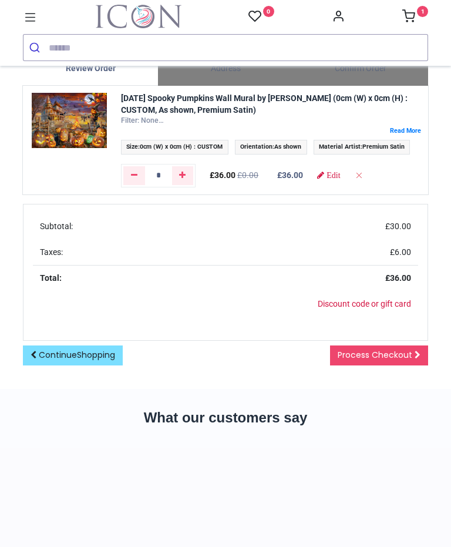
click at [381, 365] on link "Process Checkout" at bounding box center [379, 356] width 98 height 20
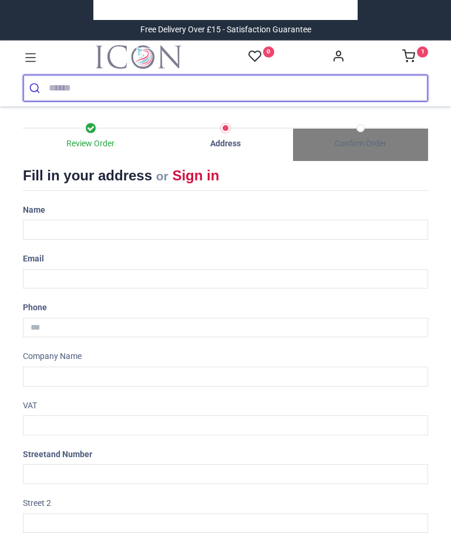
scroll to position [-39, 0]
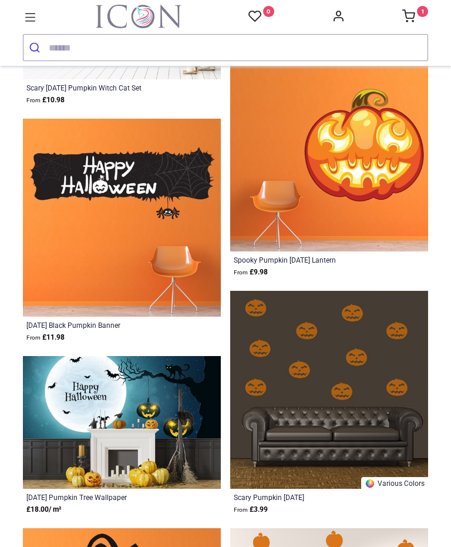
scroll to position [2131, 0]
